Goal: Transaction & Acquisition: Purchase product/service

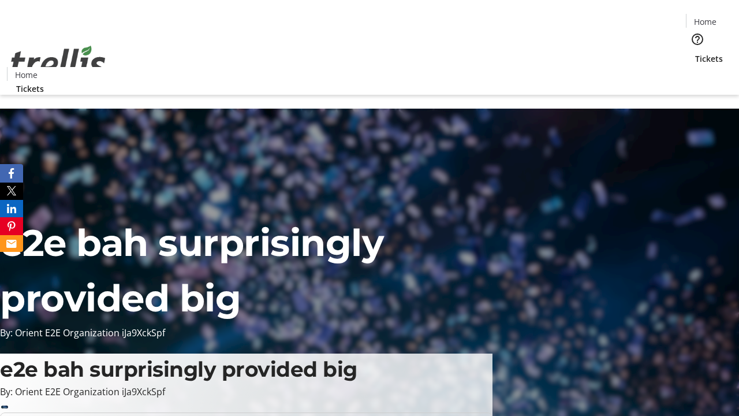
click at [696, 53] on span "Tickets" at bounding box center [710, 59] width 28 height 12
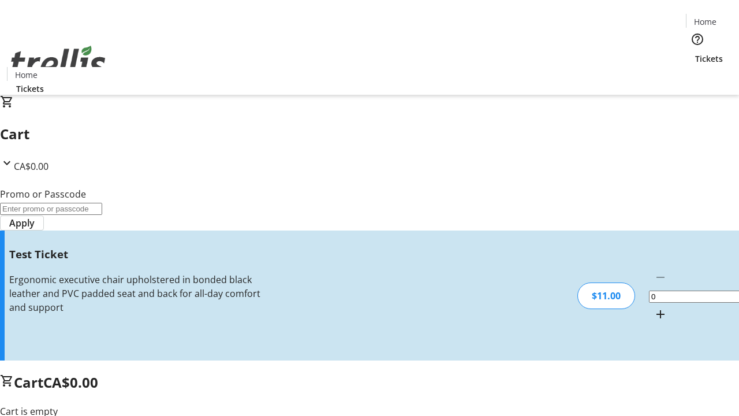
click at [654, 307] on mat-icon "Increment by one" at bounding box center [661, 314] width 14 height 14
type input "1"
type input "UNLOCK"
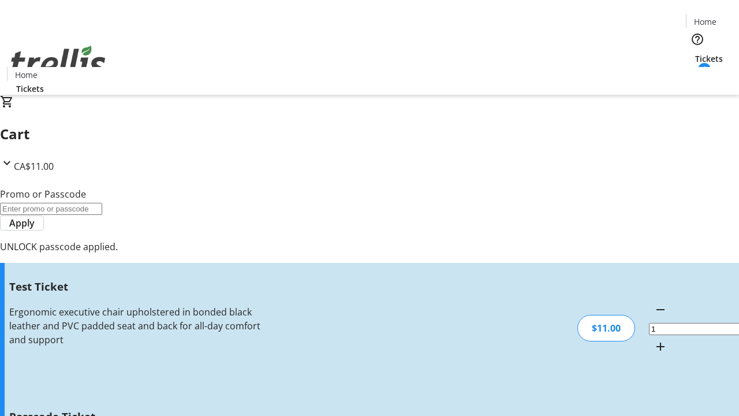
type input "5"
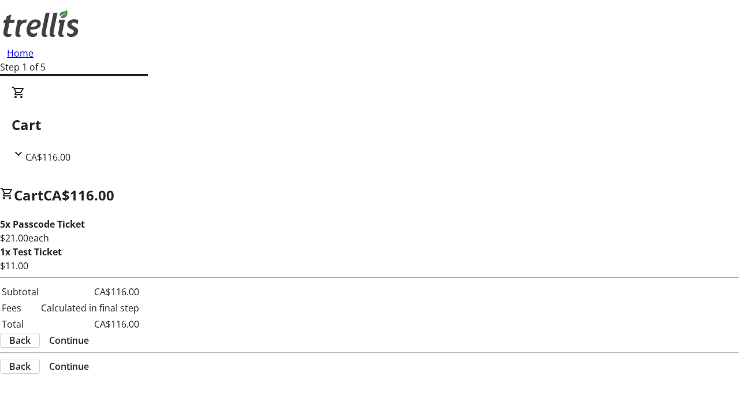
click at [89, 342] on span "Continue" at bounding box center [69, 340] width 40 height 14
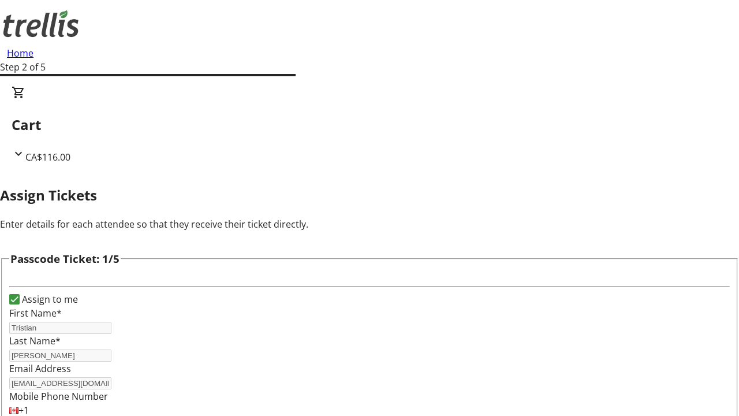
type input "[PERSON_NAME]"
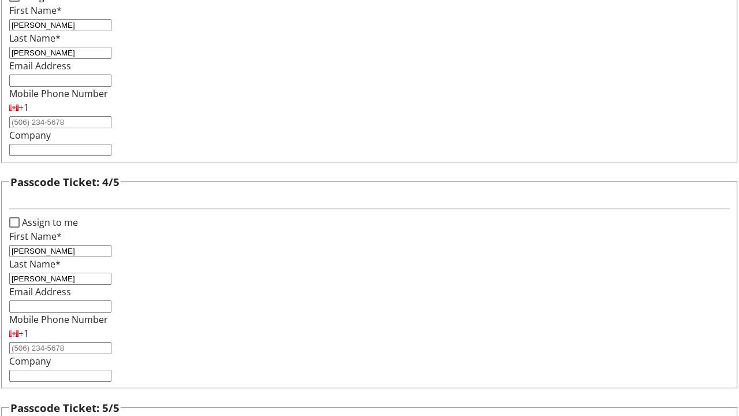
type input "[PERSON_NAME]"
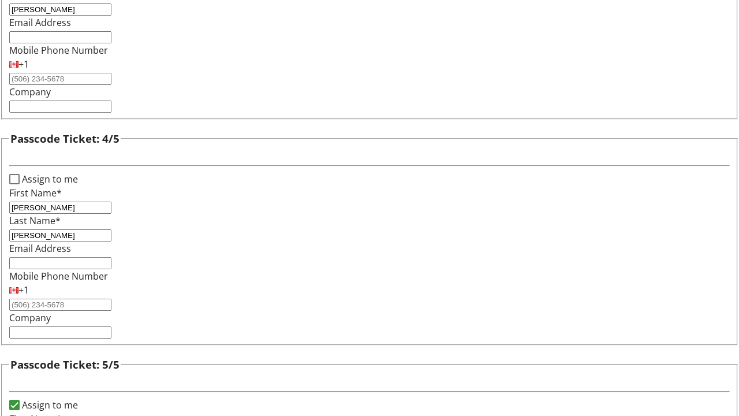
checkbox input "true"
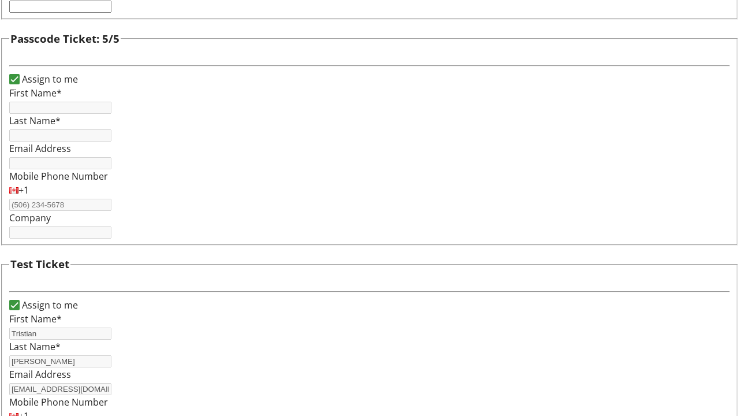
type input "Tristian"
type input "[PERSON_NAME]"
type input "[EMAIL_ADDRESS][DOMAIN_NAME]"
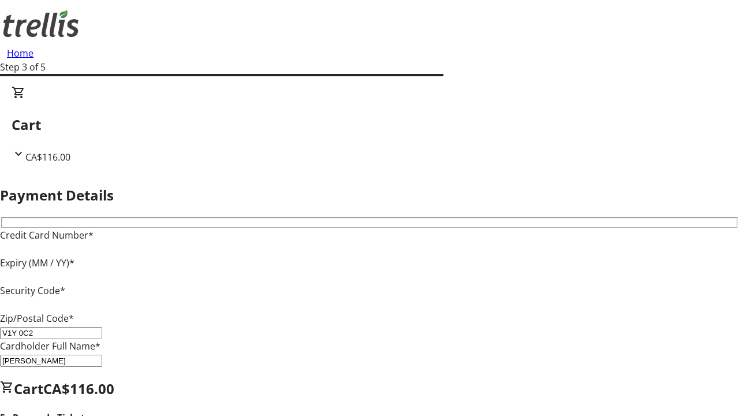
type input "V1Y 0C2"
